Goal: Information Seeking & Learning: Compare options

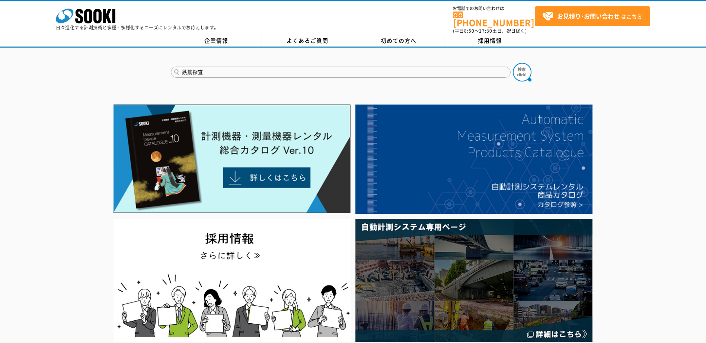
type input "鉄筋探査"
click at [513, 63] on button at bounding box center [522, 72] width 19 height 19
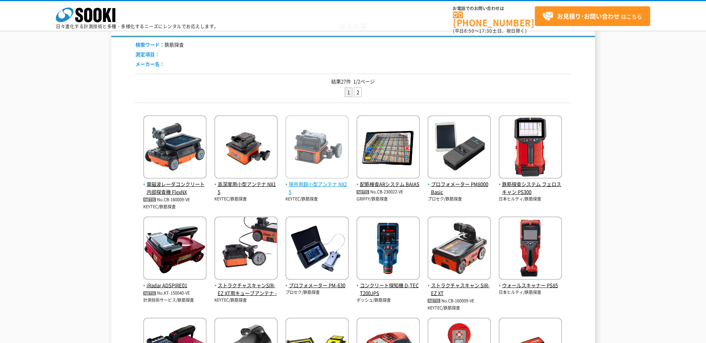
scroll to position [74, 0]
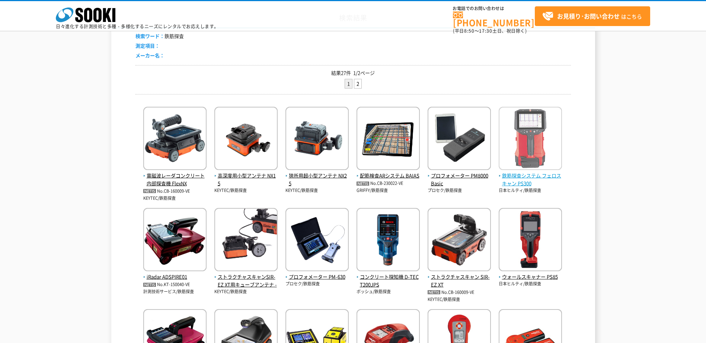
click at [539, 176] on span "鉄筋探査システム フェロスキャン PS300" at bounding box center [530, 180] width 63 height 16
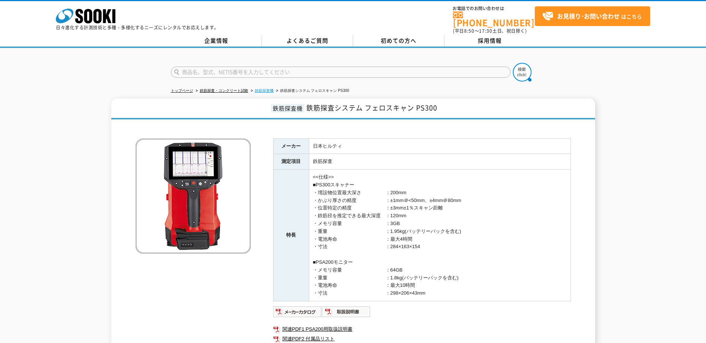
click at [268, 89] on link "鉄筋探査機" at bounding box center [264, 91] width 19 height 4
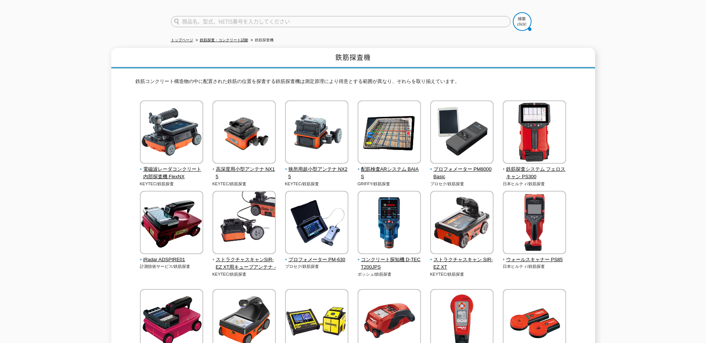
scroll to position [37, 0]
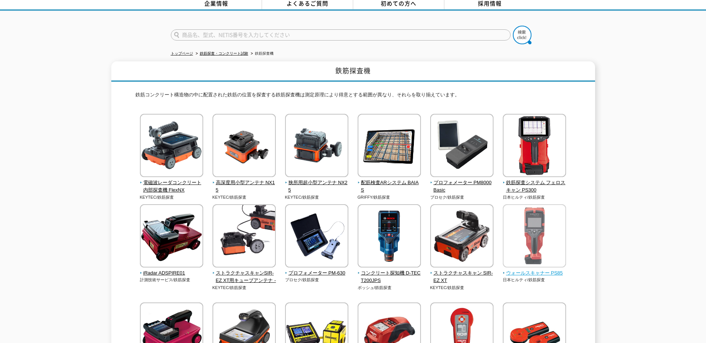
click at [529, 269] on span "ウォールスキャナー PS85" at bounding box center [535, 273] width 64 height 8
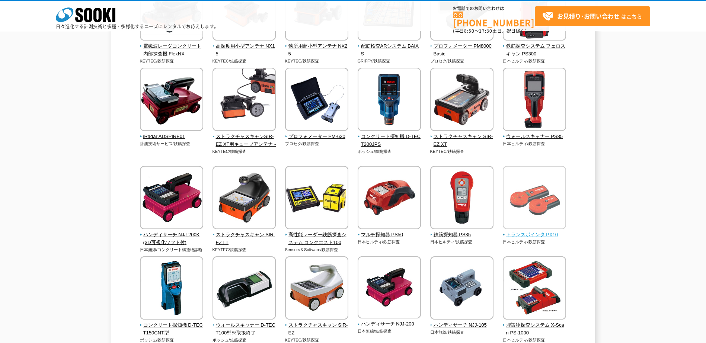
scroll to position [186, 0]
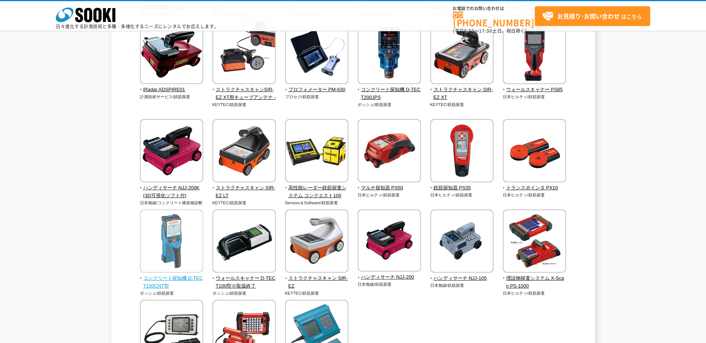
click at [169, 276] on span "コンクリート探知機 D-TECT150CNT型" at bounding box center [172, 283] width 64 height 16
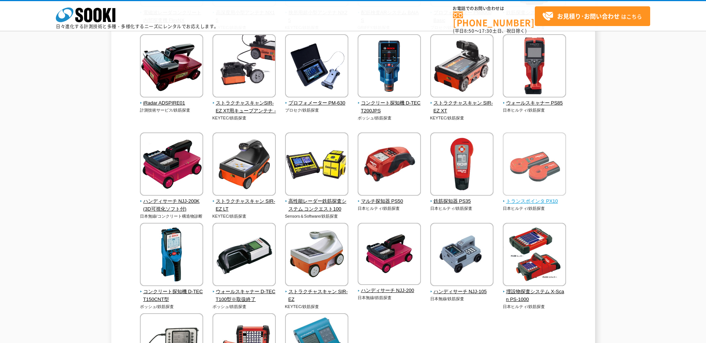
scroll to position [149, 0]
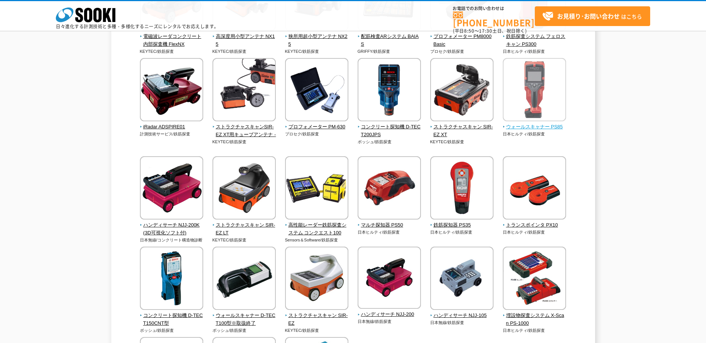
click at [530, 126] on span "ウォールスキャナー PS85" at bounding box center [535, 127] width 64 height 8
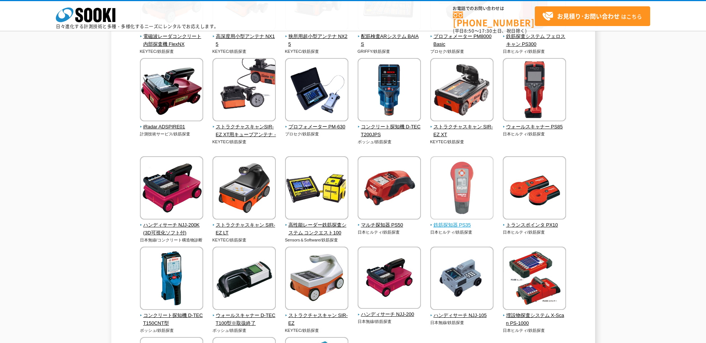
click at [461, 224] on span "鉄筋探知器 PS35" at bounding box center [462, 225] width 64 height 8
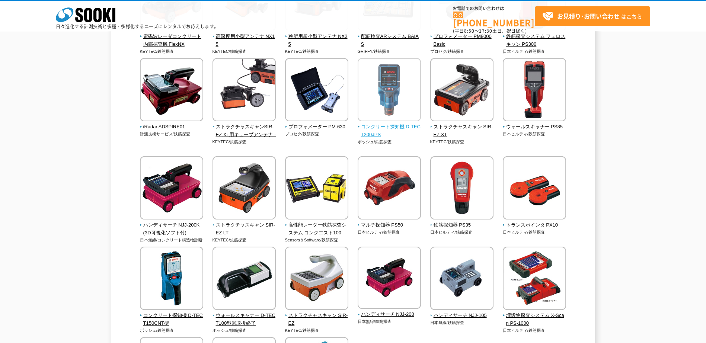
click at [387, 128] on span "コンクリート探知機 D-TECT200JPS" at bounding box center [390, 131] width 64 height 16
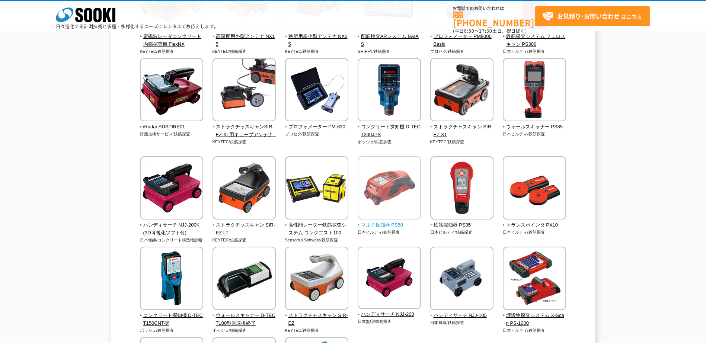
click at [390, 226] on span "マルチ探知器 PS50" at bounding box center [390, 225] width 64 height 8
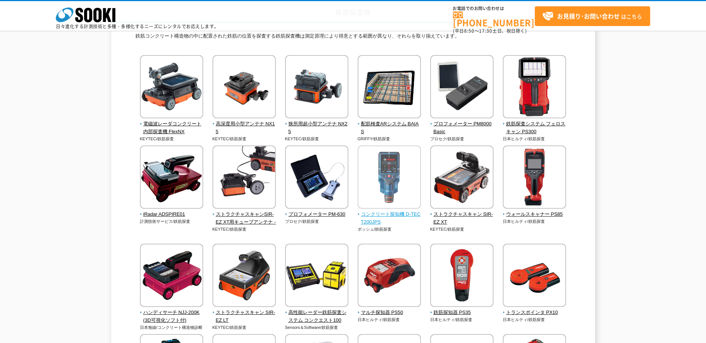
scroll to position [74, 0]
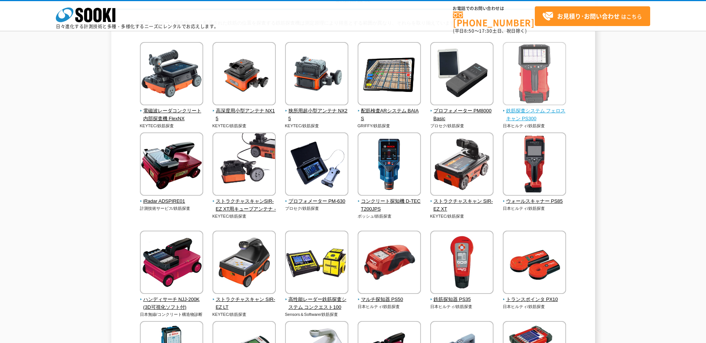
click at [527, 111] on span "鉄筋探査システム フェロスキャン PS300" at bounding box center [535, 115] width 64 height 16
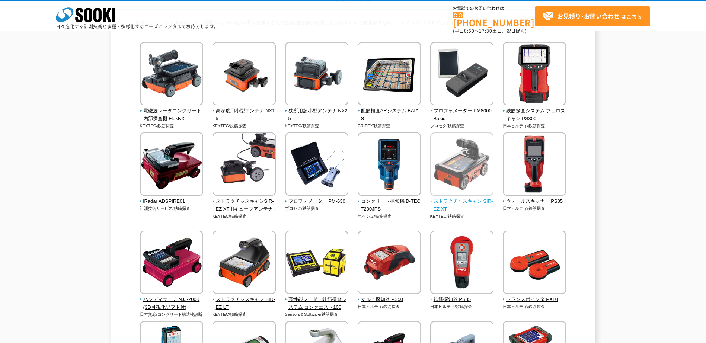
click at [462, 200] on span "ストラクチャスキャン SIR-EZ XT" at bounding box center [462, 206] width 64 height 16
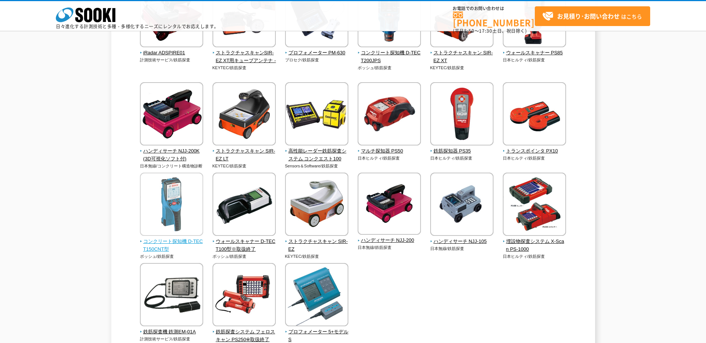
scroll to position [223, 0]
click at [164, 241] on span "コンクリート探知機 D-TECT150CNT型" at bounding box center [172, 245] width 64 height 16
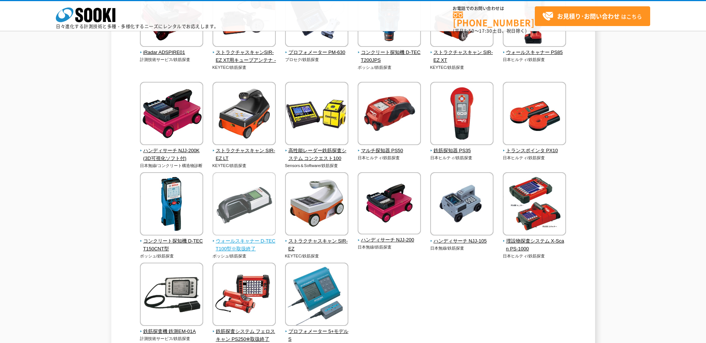
click at [249, 241] on span "ウォールスキャナー D-TECT100型※取扱終了" at bounding box center [244, 245] width 64 height 16
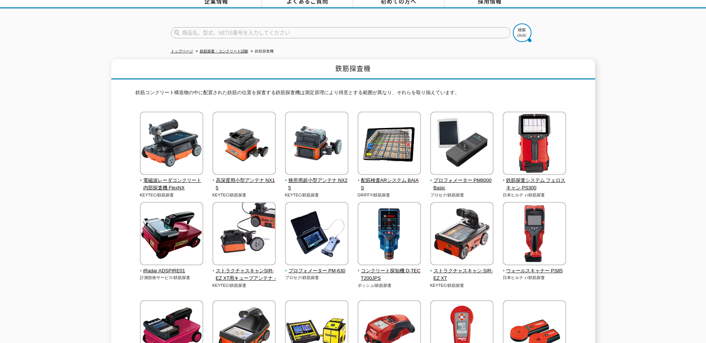
scroll to position [74, 0]
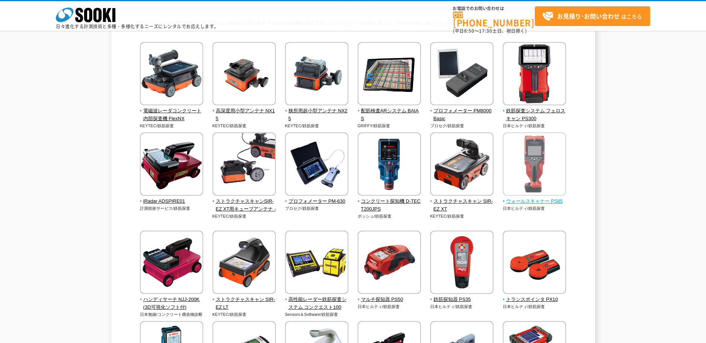
click at [538, 202] on span "ウォールスキャナー PS85" at bounding box center [535, 202] width 64 height 8
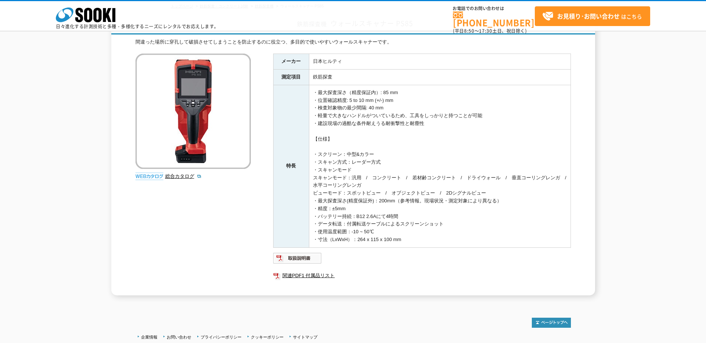
scroll to position [37, 0]
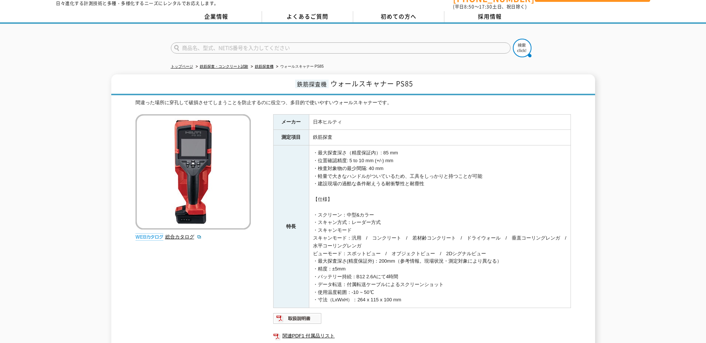
scroll to position [37, 0]
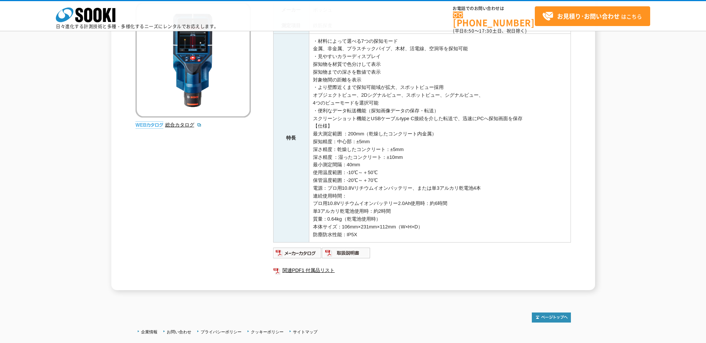
scroll to position [37, 0]
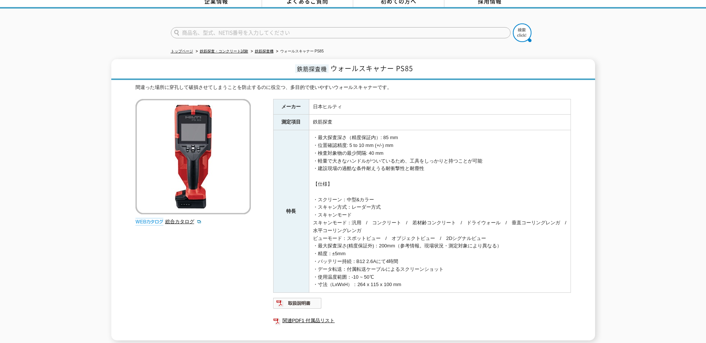
scroll to position [108, 0]
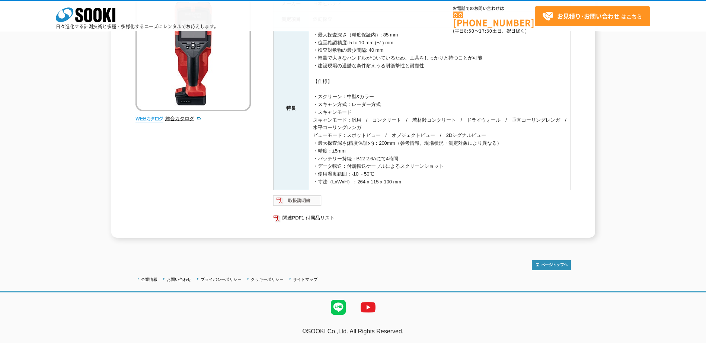
click at [305, 201] on img at bounding box center [297, 201] width 49 height 12
click at [307, 199] on img at bounding box center [297, 201] width 49 height 12
click at [306, 215] on link "関連PDF1 付属品リスト" at bounding box center [422, 218] width 298 height 10
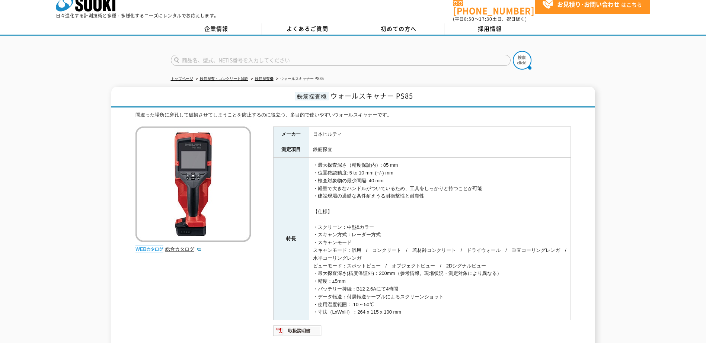
scroll to position [0, 0]
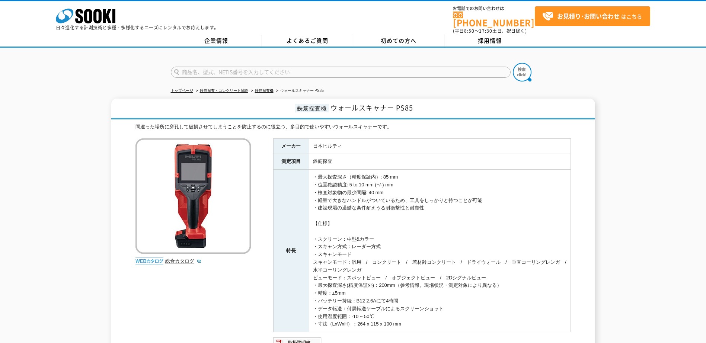
drag, startPoint x: 672, startPoint y: 0, endPoint x: 452, endPoint y: 193, distance: 291.8
click at [452, 193] on td "・最大探査深さ（精度保証内）: 85 mm ・位置確認精度: 5 to 10 mm (+/-) mm ・検査対象物の最少間隔: 40 mm ・軽量で大きなハン…" at bounding box center [440, 251] width 262 height 163
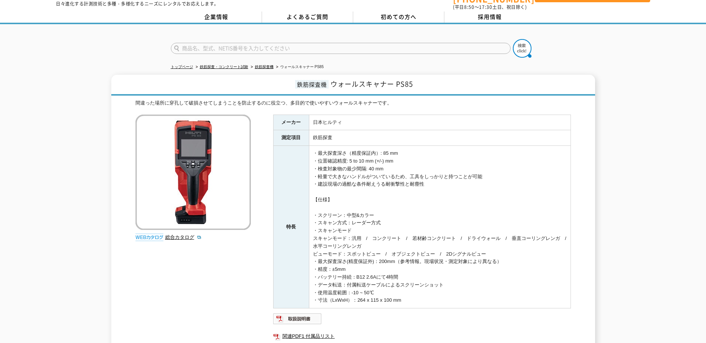
scroll to position [37, 0]
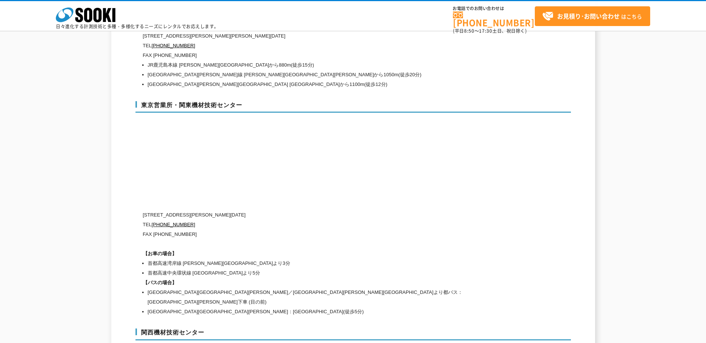
scroll to position [3079, 0]
